Goal: Obtain resource: Download file/media

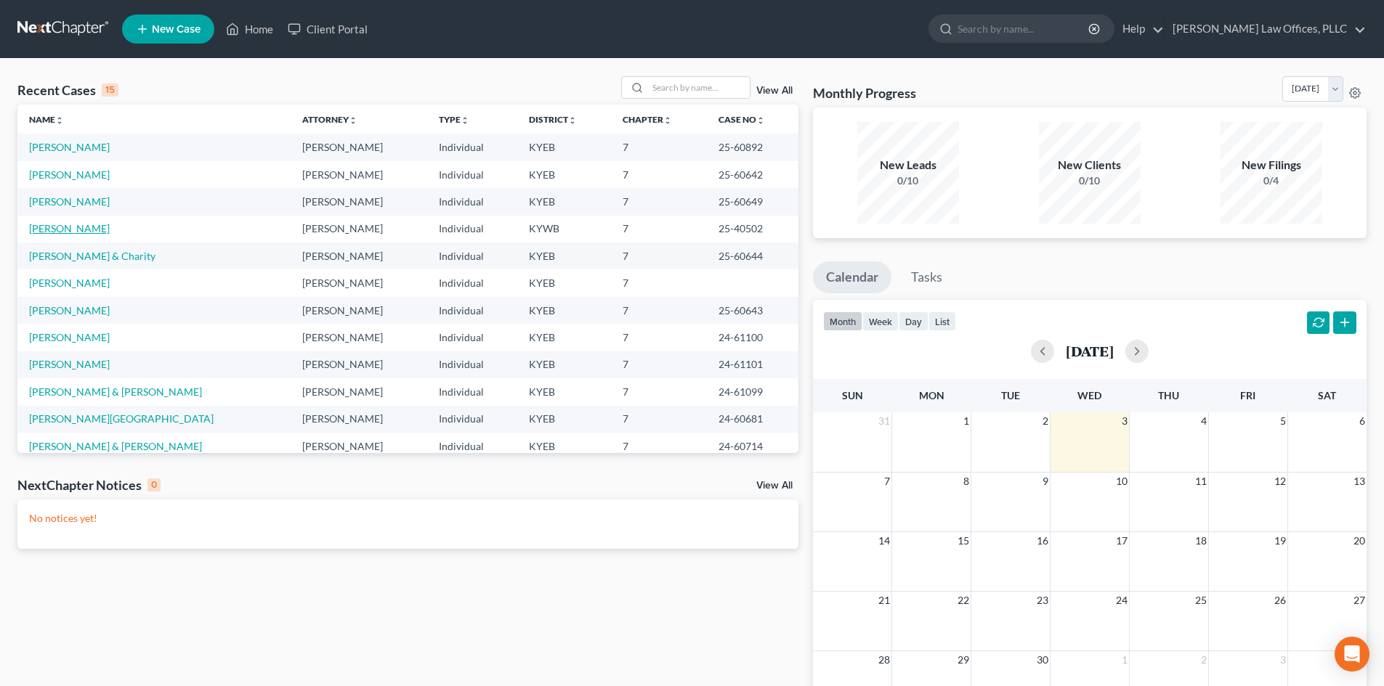
click at [59, 232] on link "[PERSON_NAME]" at bounding box center [69, 228] width 81 height 12
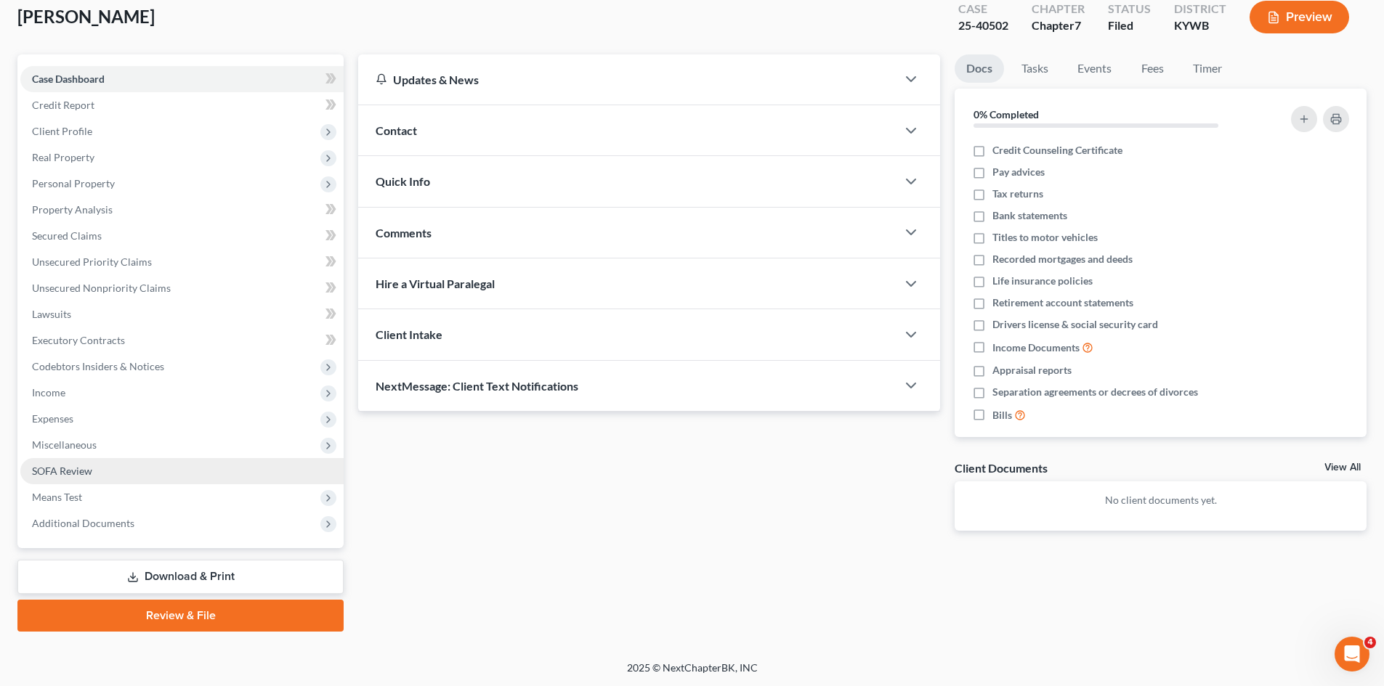
scroll to position [86, 0]
click at [276, 573] on link "Download & Print" at bounding box center [180, 576] width 326 height 34
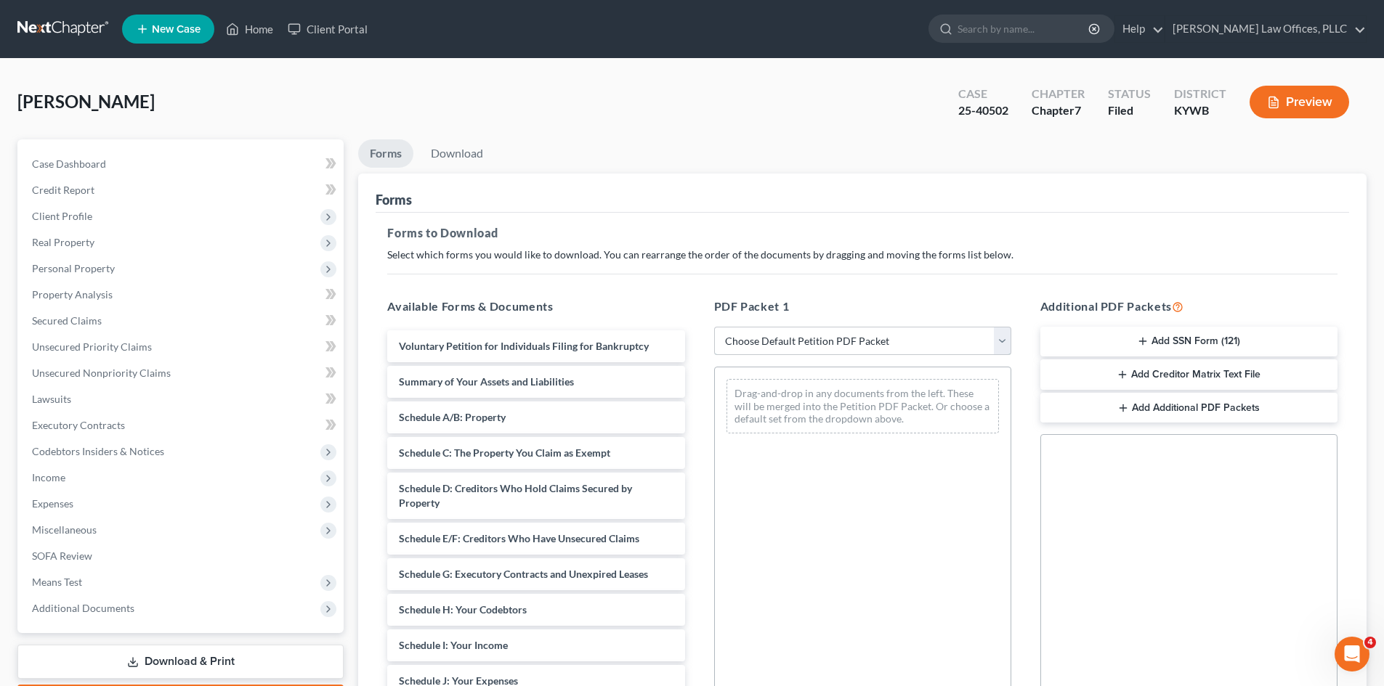
click at [960, 334] on select "Choose Default Petition PDF Packet Complete Bankruptcy Petition (all forms and …" at bounding box center [862, 341] width 297 height 29
select select "0"
click at [714, 327] on select "Choose Default Petition PDF Packet Complete Bankruptcy Petition (all forms and …" at bounding box center [862, 341] width 297 height 29
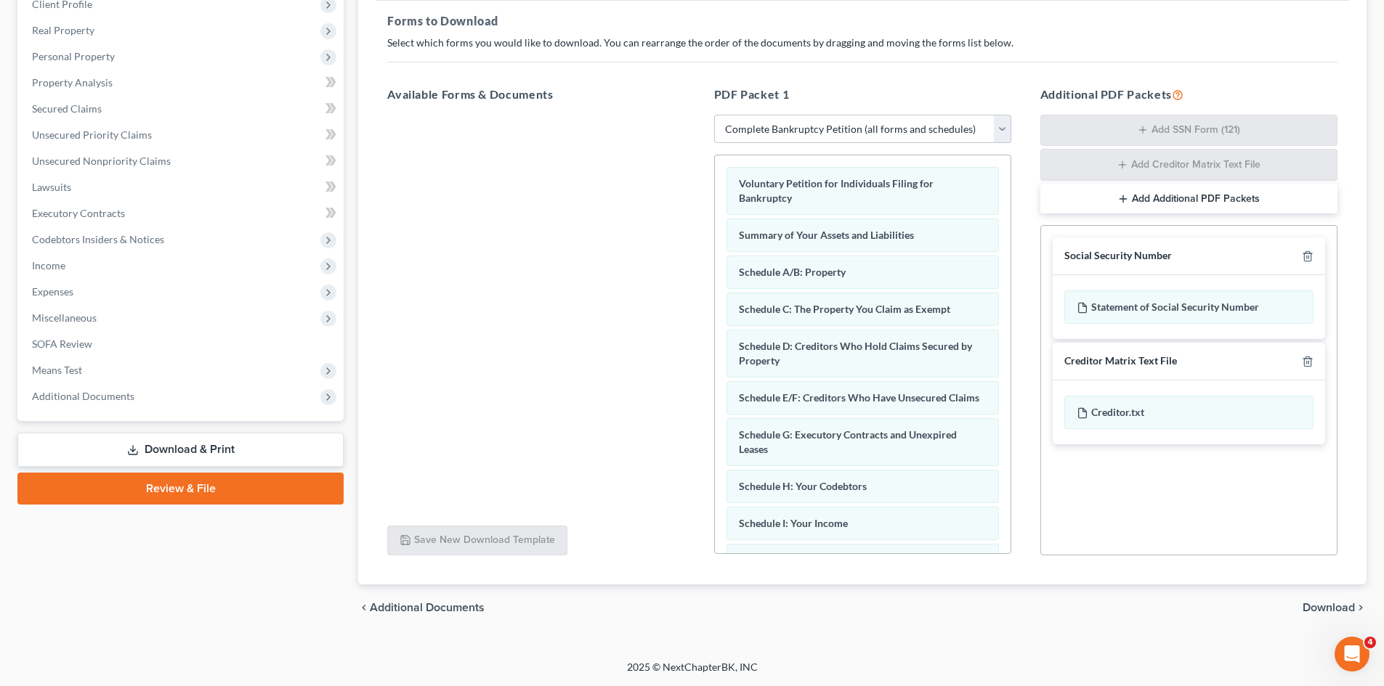
click at [1313, 603] on span "Download" at bounding box center [1328, 608] width 52 height 12
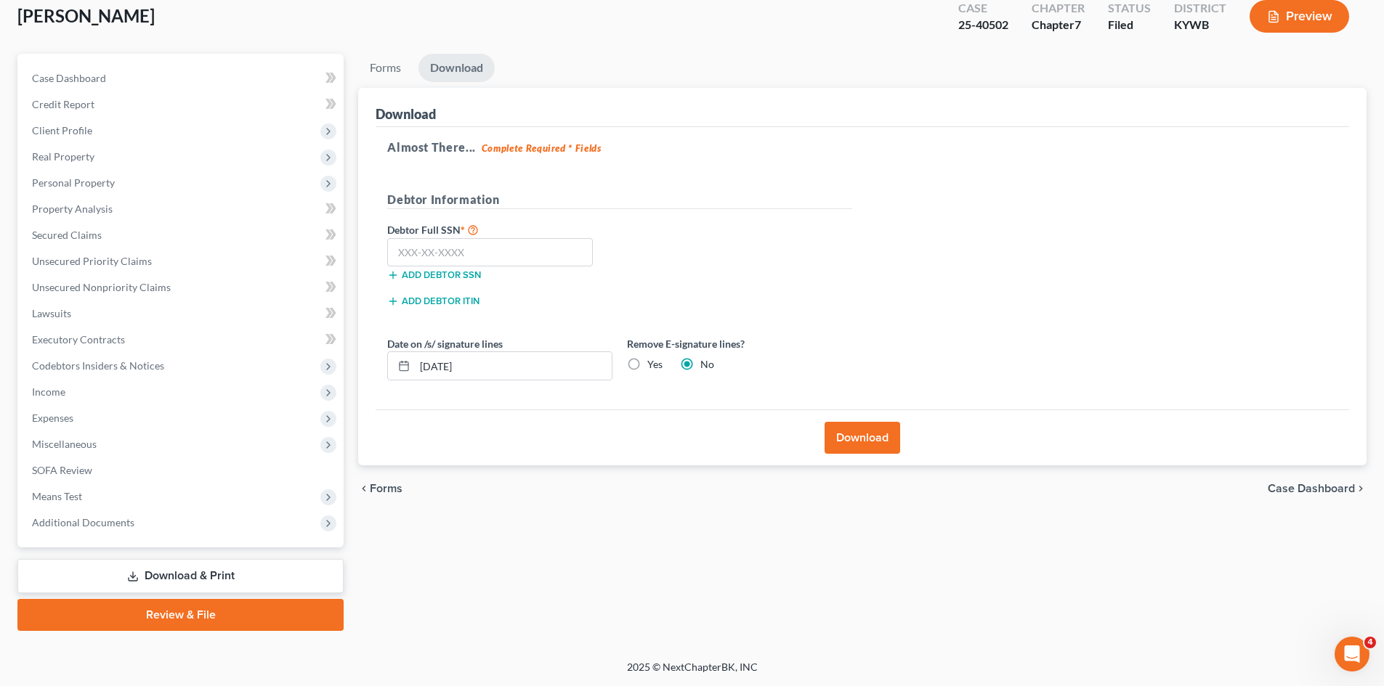
scroll to position [86, 0]
click at [389, 68] on link "Forms" at bounding box center [385, 68] width 54 height 28
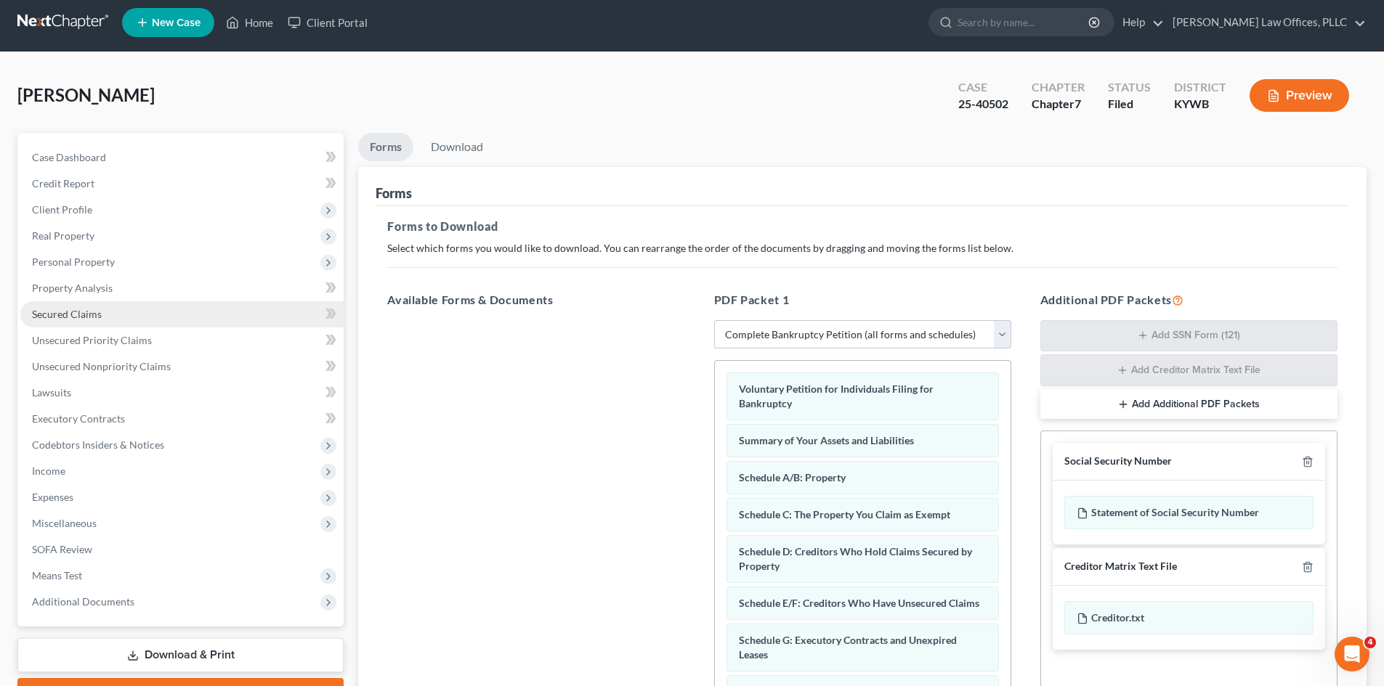
scroll to position [0, 0]
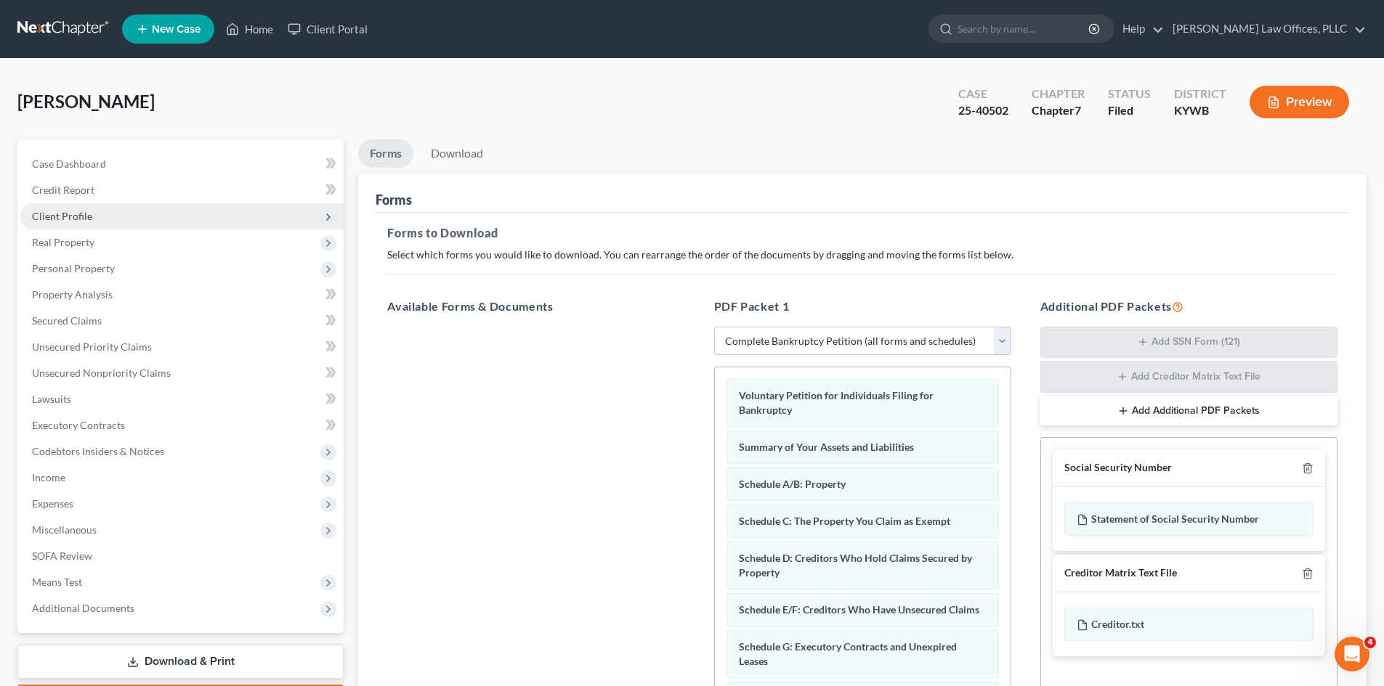
click at [59, 211] on span "Client Profile" at bounding box center [62, 216] width 60 height 12
